Goal: Information Seeking & Learning: Learn about a topic

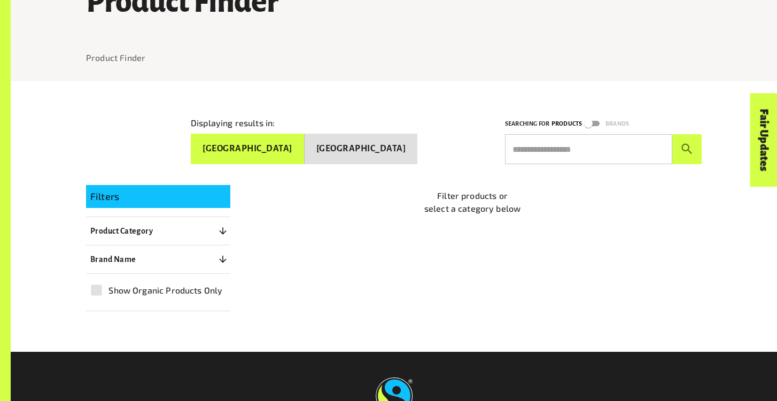
scroll to position [107, 0]
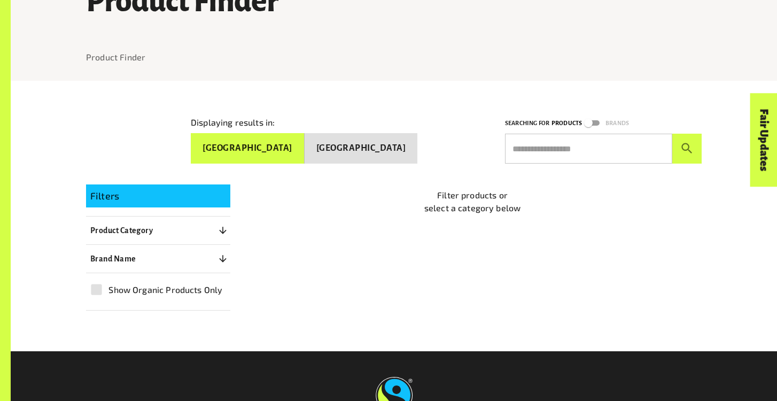
click at [228, 225] on icon "button" at bounding box center [222, 230] width 11 height 11
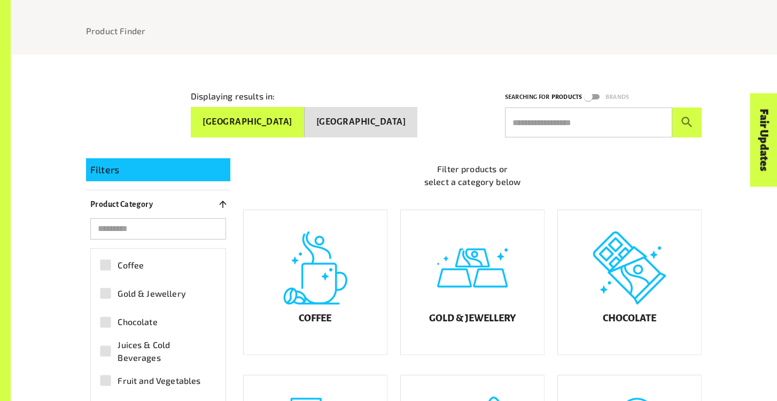
scroll to position [139, 0]
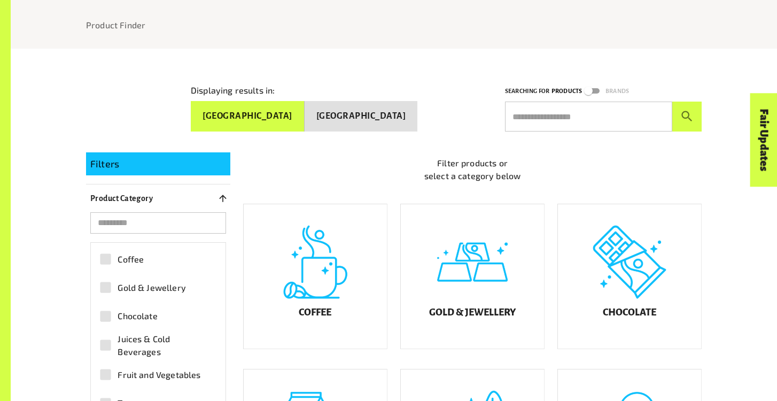
click at [139, 309] on span "Chocolate" at bounding box center [138, 315] width 40 height 13
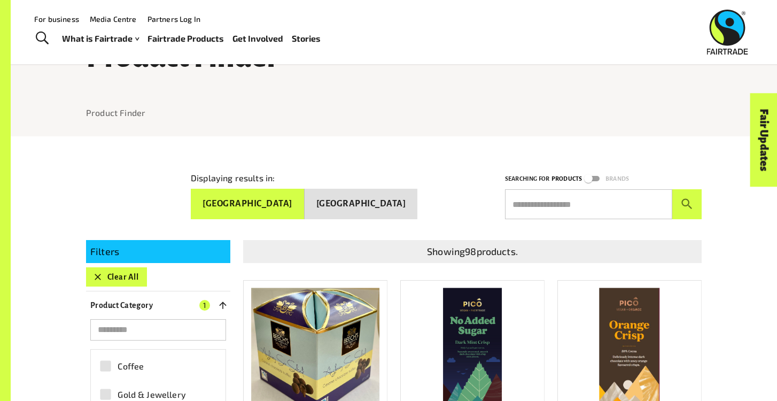
scroll to position [0, 0]
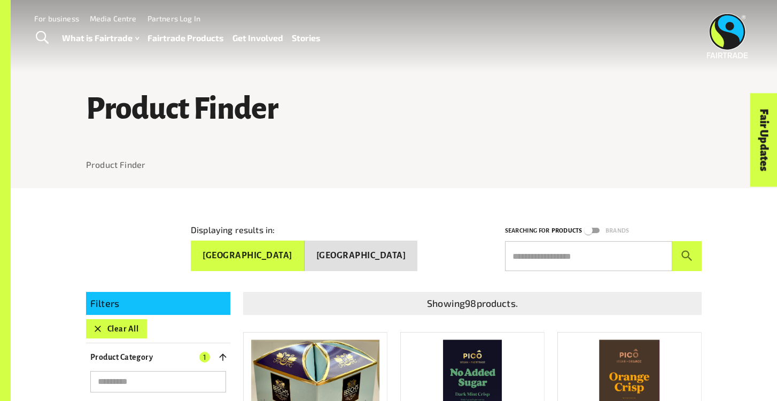
click at [86, 177] on div at bounding box center [394, 179] width 616 height 17
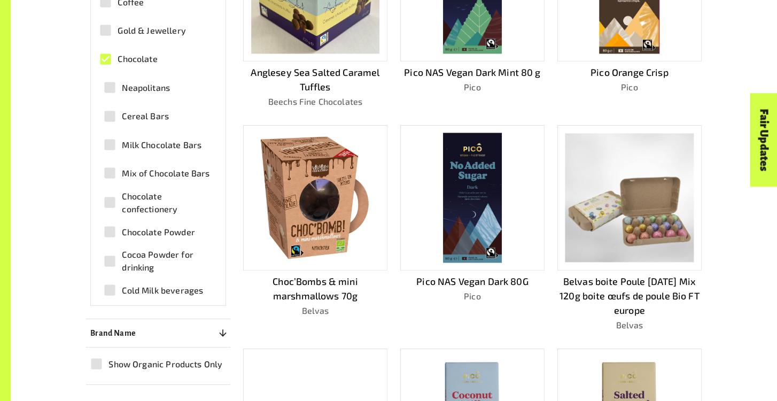
scroll to position [415, 0]
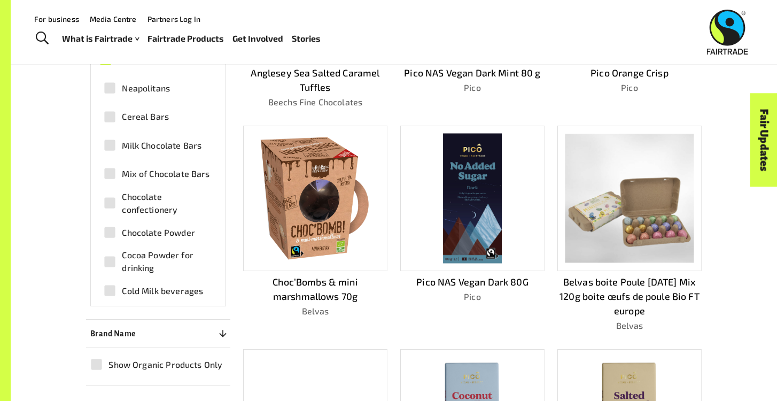
click at [144, 114] on span "Cereal Bars" at bounding box center [145, 116] width 47 height 13
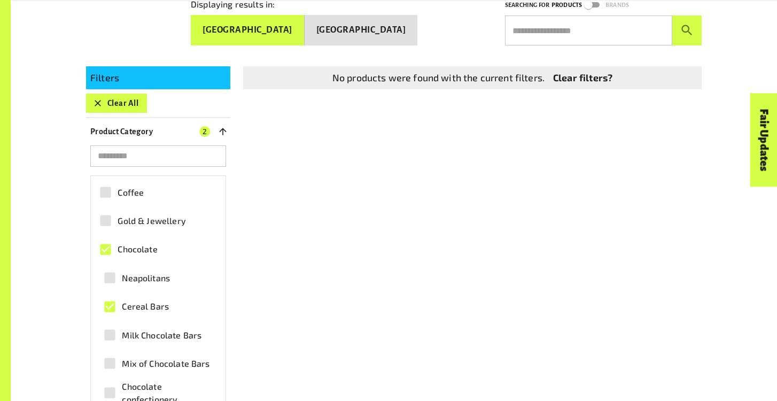
scroll to position [262, 0]
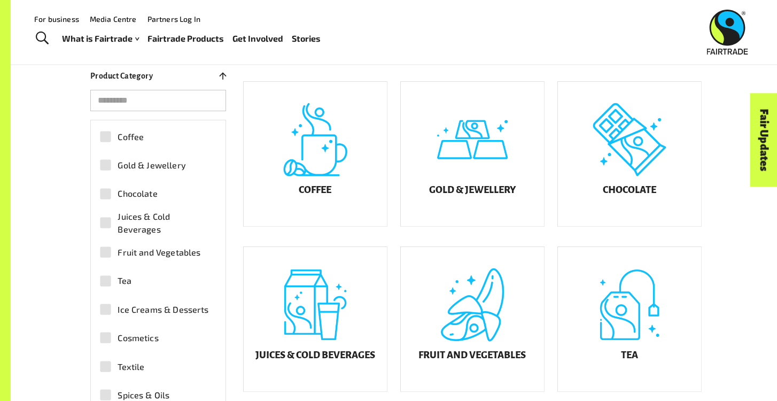
click at [130, 215] on span "Juices & Cold Beverages" at bounding box center [165, 223] width 94 height 26
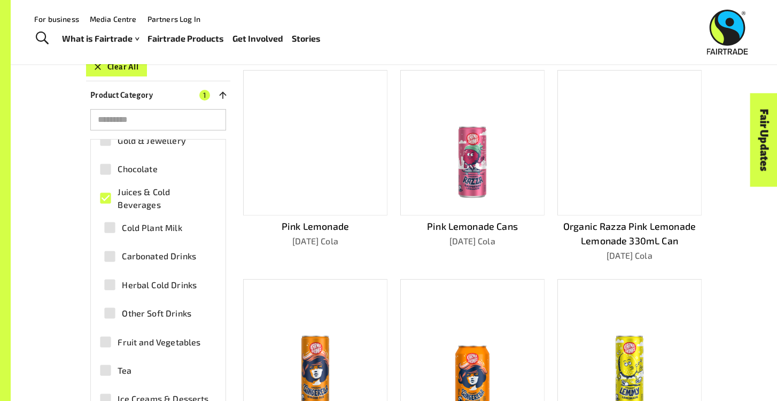
scroll to position [48, 0]
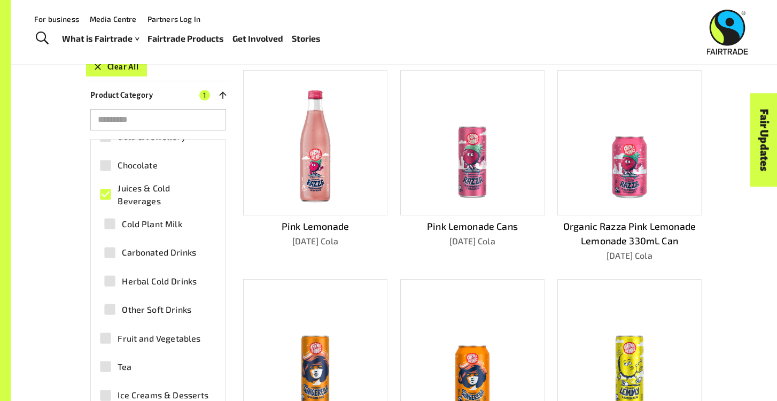
click at [137, 247] on span "Carbonated Drinks" at bounding box center [159, 252] width 74 height 13
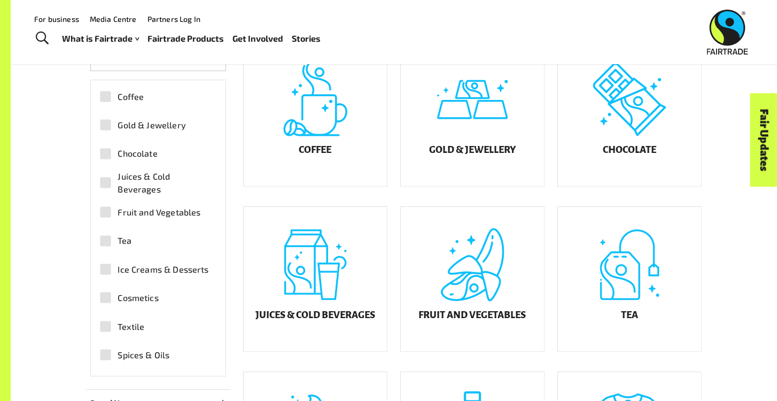
scroll to position [296, 0]
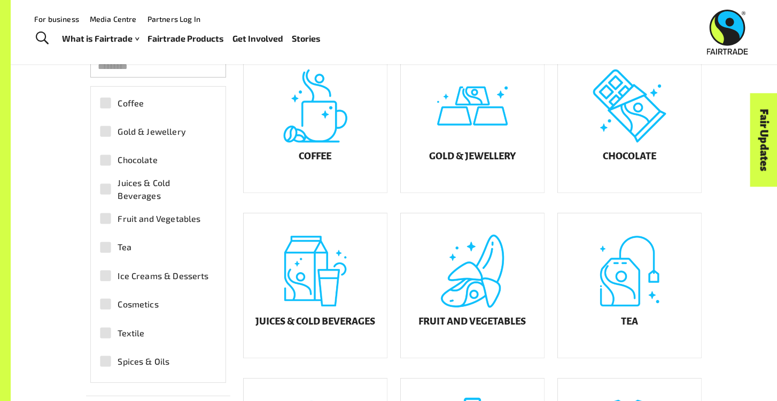
click at [126, 98] on span "Coffee" at bounding box center [131, 103] width 26 height 13
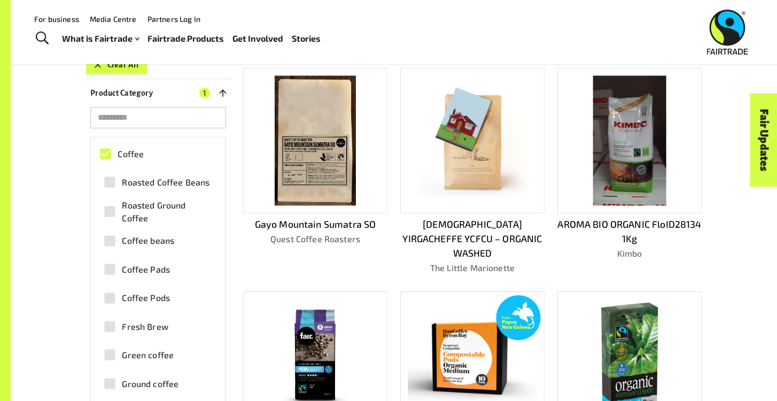
scroll to position [262, 0]
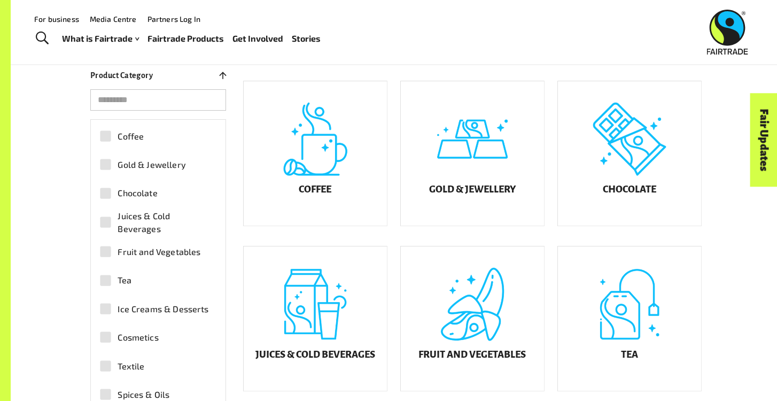
click at [130, 246] on span "Fruit and Vegetables" at bounding box center [159, 251] width 83 height 13
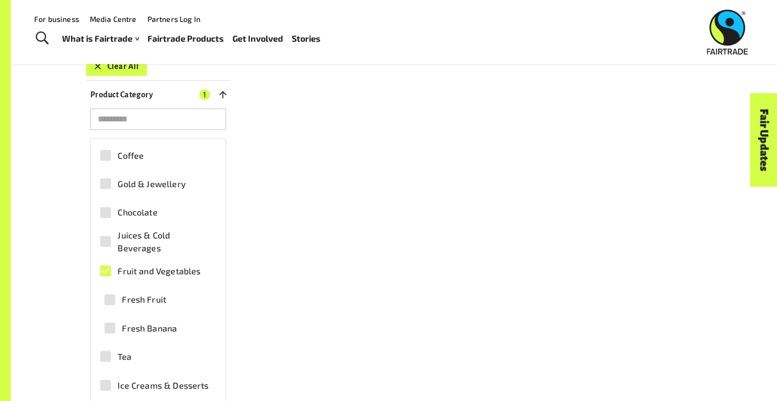
click at [149, 299] on span "Fresh Fruit" at bounding box center [144, 299] width 44 height 13
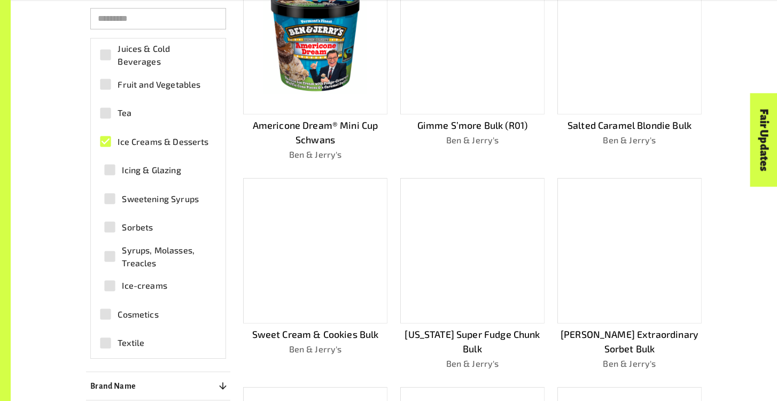
scroll to position [89, 0]
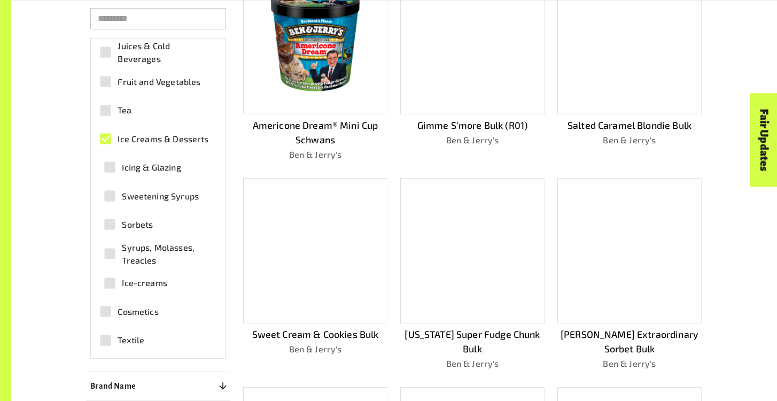
click at [152, 161] on span "Icing & Glazing" at bounding box center [151, 167] width 59 height 13
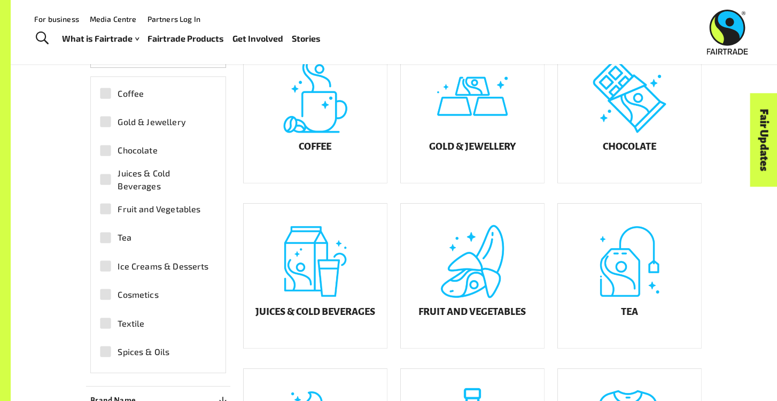
scroll to position [303, 0]
